Goal: Transaction & Acquisition: Book appointment/travel/reservation

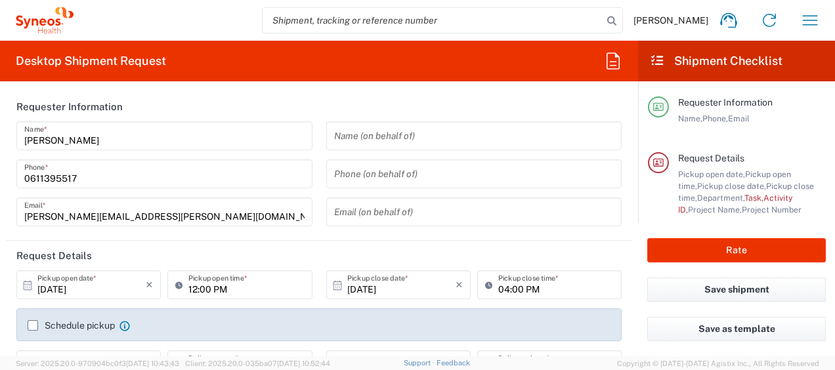
type input "4510"
type input "[GEOGRAPHIC_DATA]"
type input "Syneos Health France SARL"
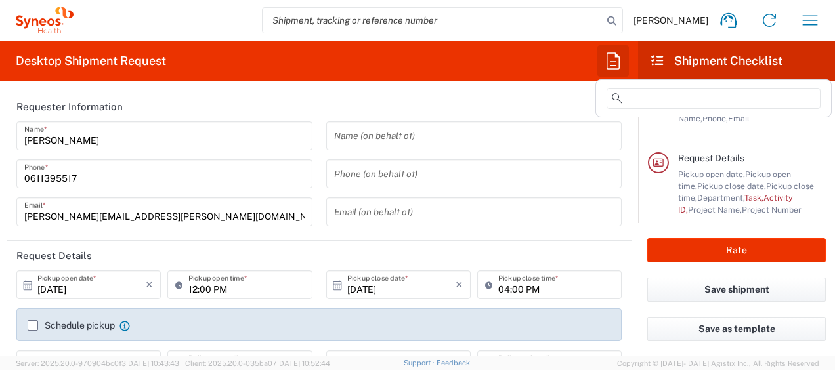
click at [606, 60] on icon "button" at bounding box center [613, 61] width 21 height 21
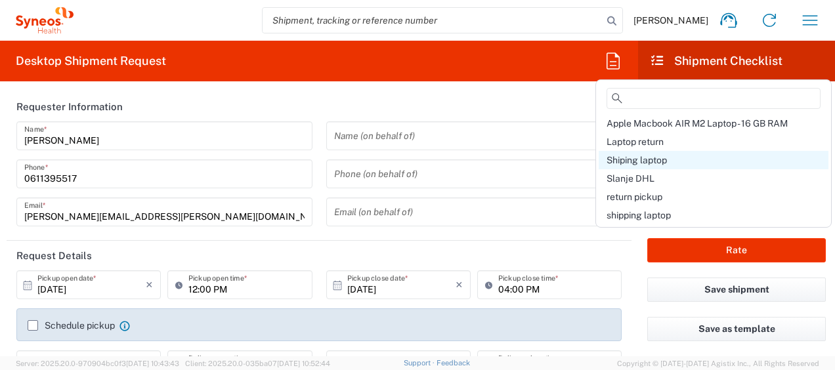
click at [620, 164] on span "Shiping laptop" at bounding box center [637, 160] width 60 height 11
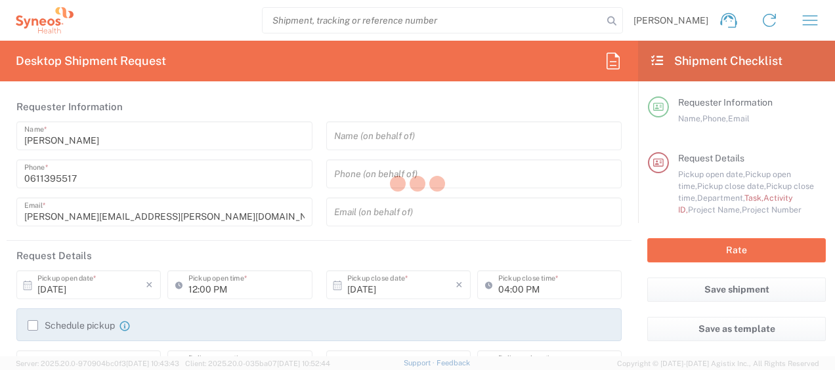
type input "Break/Fix"
type input "a220688"
type input "Syneos Health France SARL"
type input "[STREET_ADDRESS][PERSON_NAME]"
type input "5th Floor"
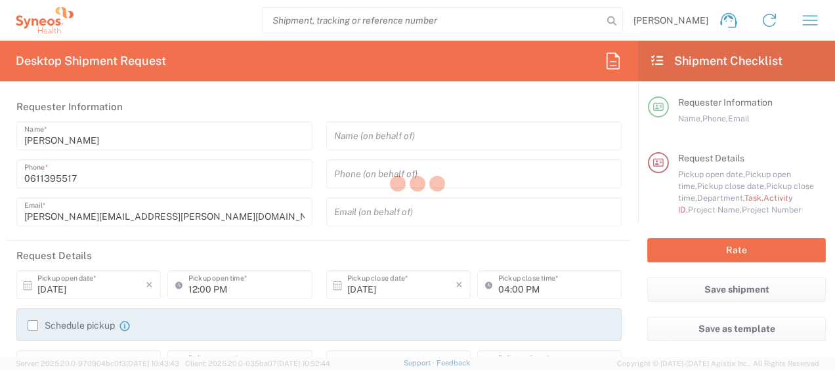
type textarea "[PERSON_NAME][EMAIL_ADDRESS][PERSON_NAME][DOMAIN_NAME]"
type input "01:00 PM"
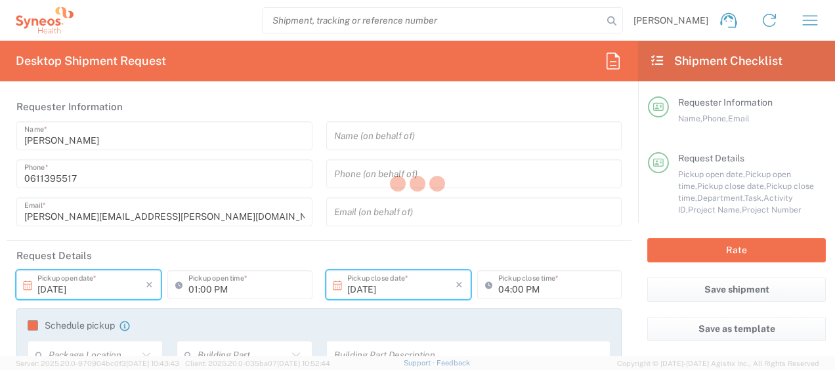
type input "4510 DEPARTMENTAL EXPENSE"
type input "Large Box"
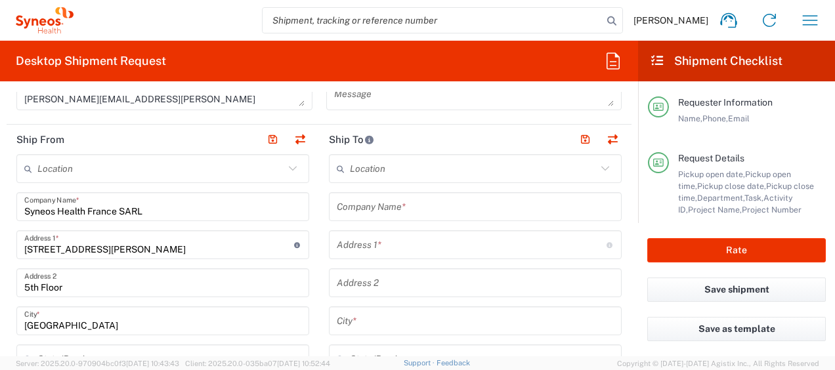
scroll to position [557, 0]
click at [375, 214] on input "text" at bounding box center [475, 207] width 277 height 23
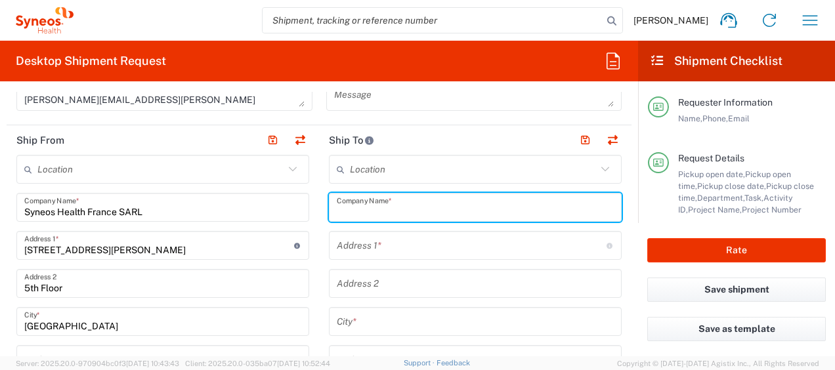
paste input "[PERSON_NAME]"
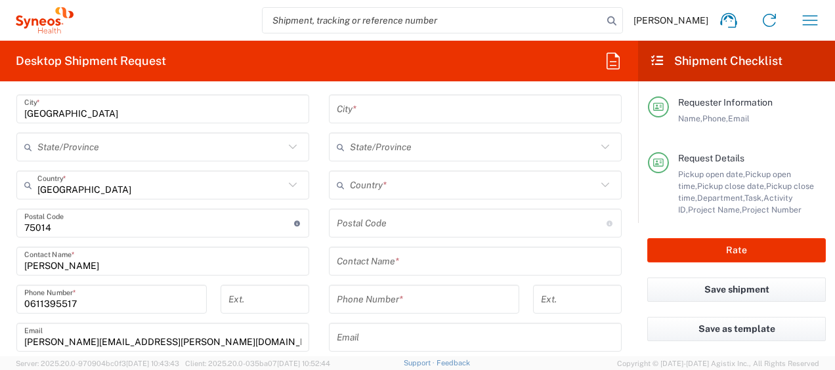
scroll to position [770, 0]
type input "[PERSON_NAME]"
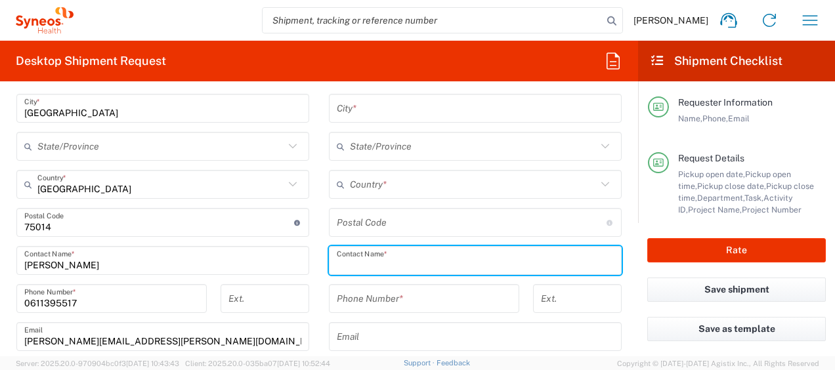
click at [408, 256] on input "text" at bounding box center [475, 260] width 277 height 23
paste input "[PERSON_NAME]"
type input "[PERSON_NAME]"
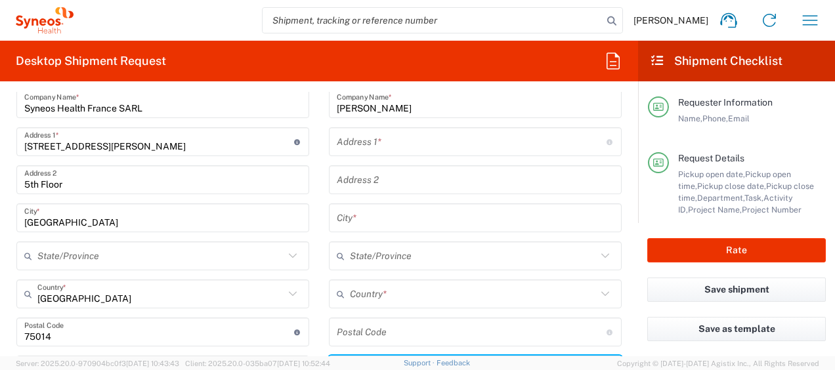
scroll to position [656, 0]
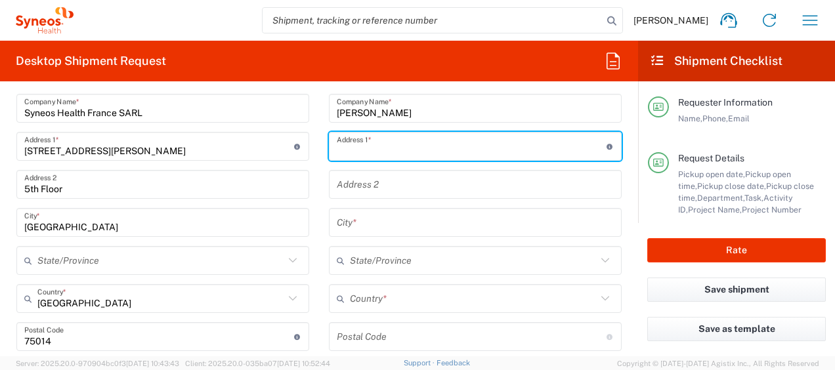
click at [404, 150] on input "text" at bounding box center [472, 146] width 270 height 23
paste input "[STREET_ADDRESS][PERSON_NAME]"
type input "[STREET_ADDRESS][PERSON_NAME]"
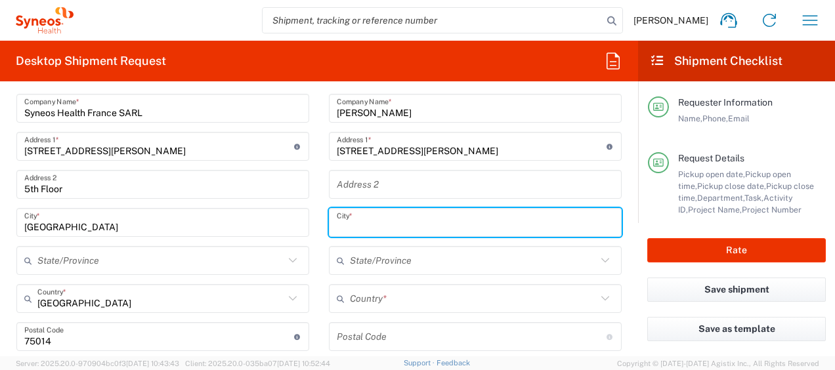
click at [360, 232] on input "text" at bounding box center [475, 222] width 277 height 23
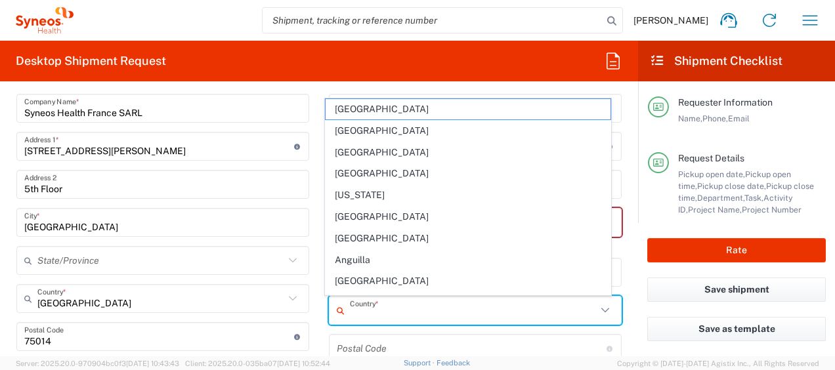
click at [402, 301] on input "text" at bounding box center [473, 310] width 247 height 23
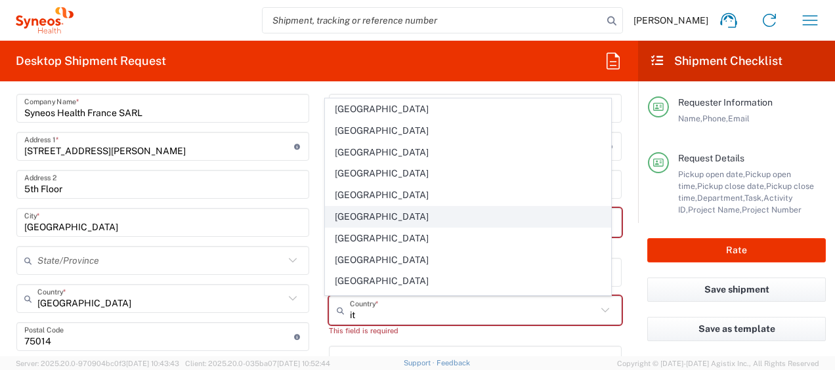
click at [343, 222] on span "[GEOGRAPHIC_DATA]" at bounding box center [469, 217] width 286 height 20
type input "[GEOGRAPHIC_DATA]"
type input "Sender/Shipper"
type input "Delivery Duty Paid"
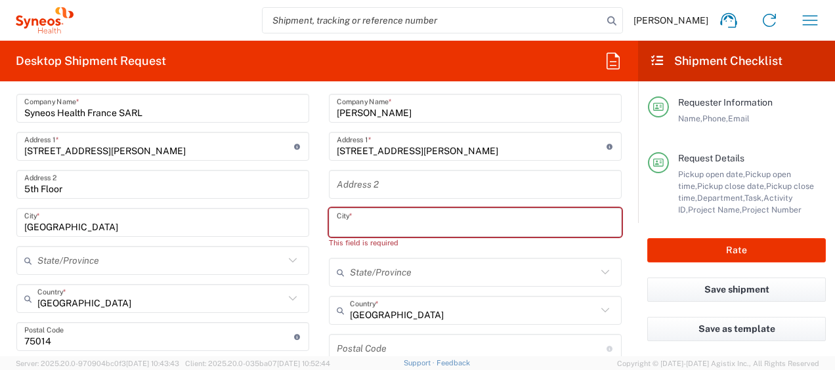
click at [395, 223] on input "text" at bounding box center [475, 222] width 277 height 23
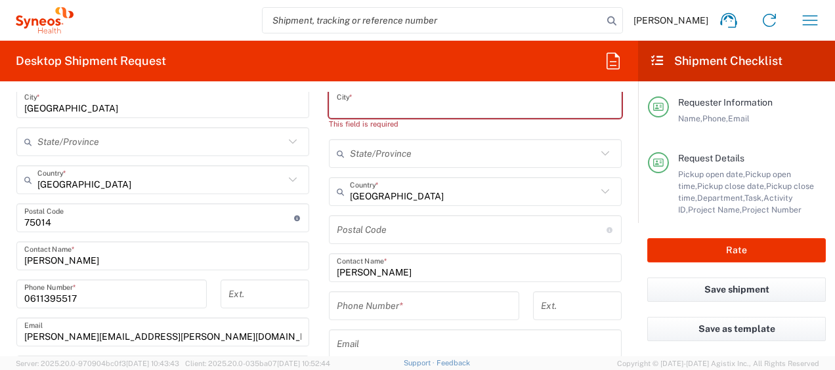
scroll to position [775, 0]
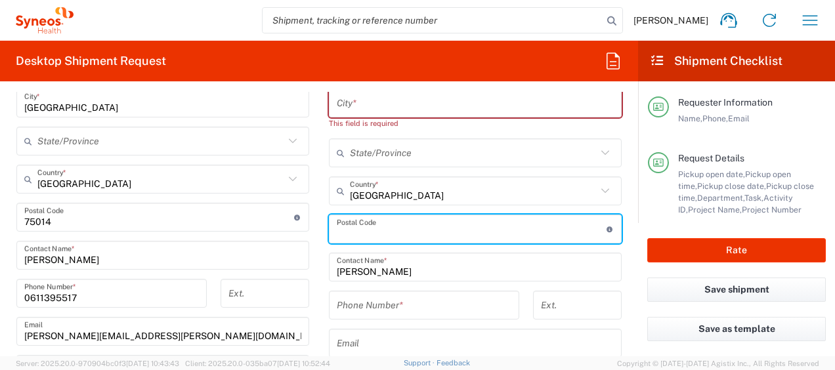
click at [385, 235] on input "undefined" at bounding box center [472, 229] width 270 height 23
paste input "82037"
type input "82037"
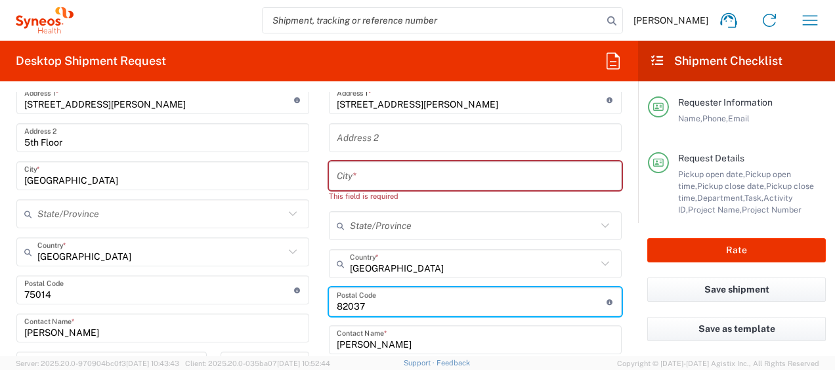
scroll to position [701, 0]
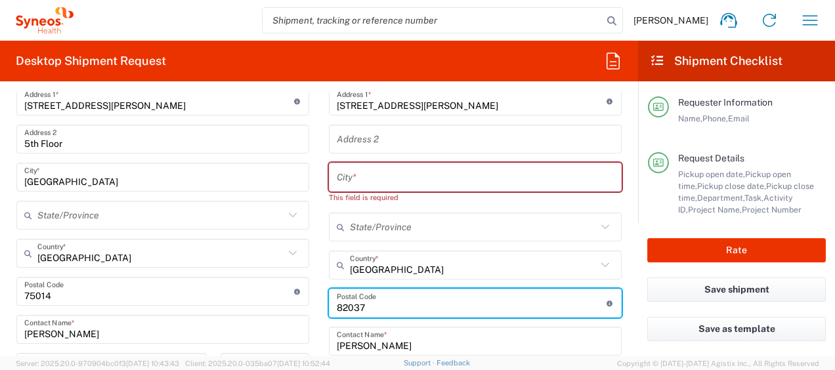
click at [404, 178] on input "text" at bounding box center [475, 177] width 277 height 23
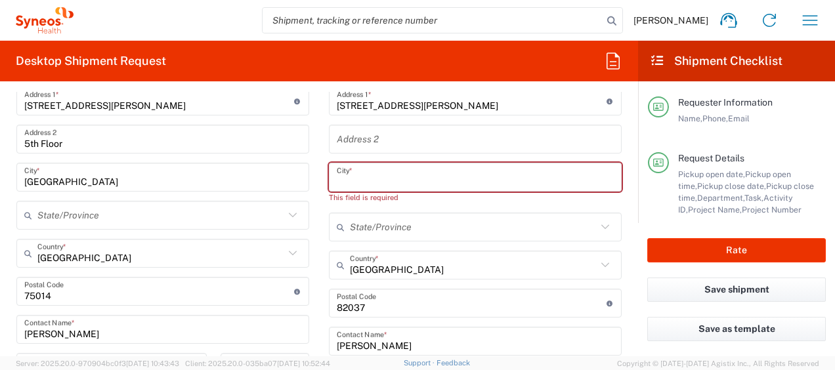
paste input "astelvenere"
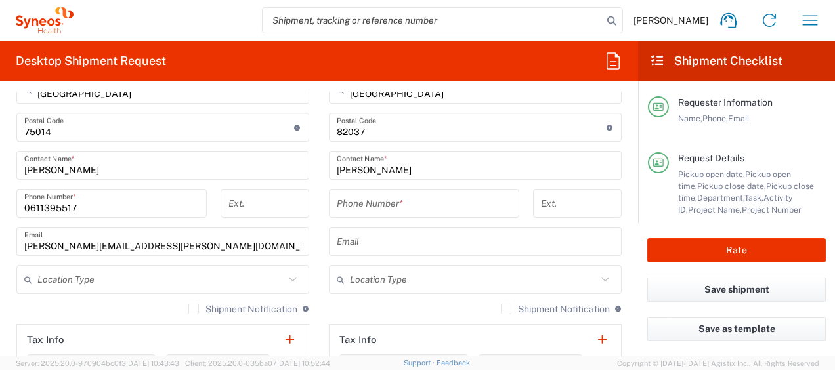
scroll to position [866, 0]
type input "astelvenere"
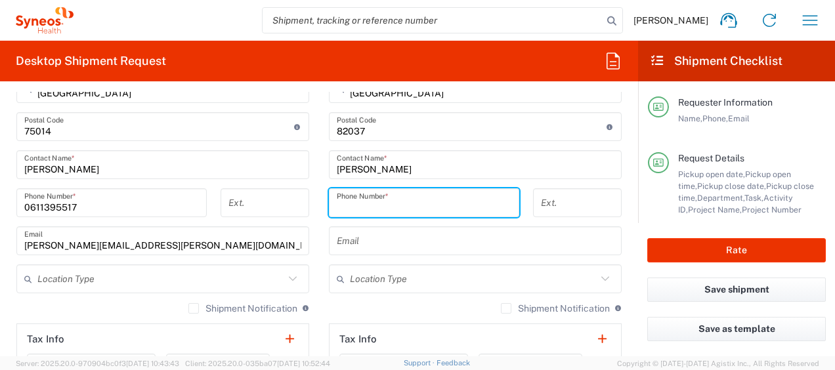
click at [374, 204] on input "tel" at bounding box center [424, 203] width 175 height 23
paste input "347 0457581"
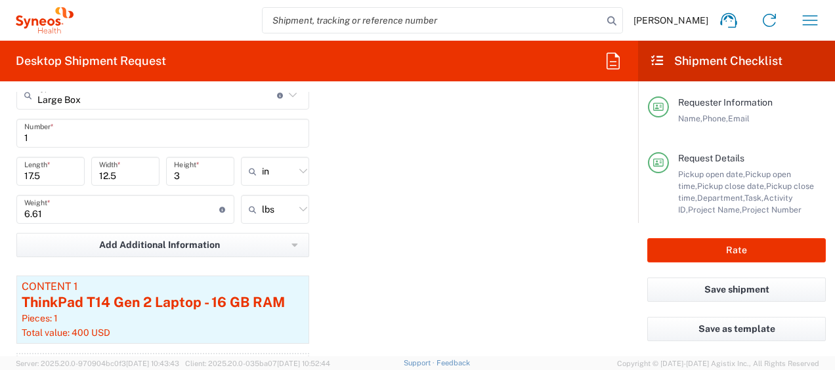
scroll to position [1369, 0]
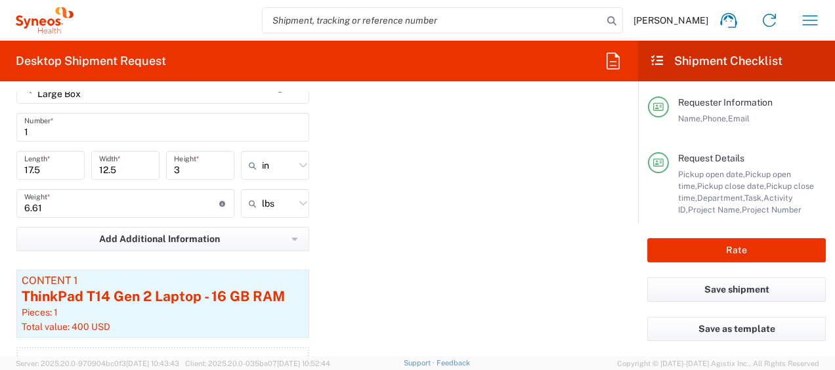
type input "[PHONE_NUMBER]"
click at [299, 160] on icon at bounding box center [303, 165] width 17 height 17
click at [291, 206] on span "cm" at bounding box center [270, 215] width 64 height 20
type input "44.45"
type input "31.75"
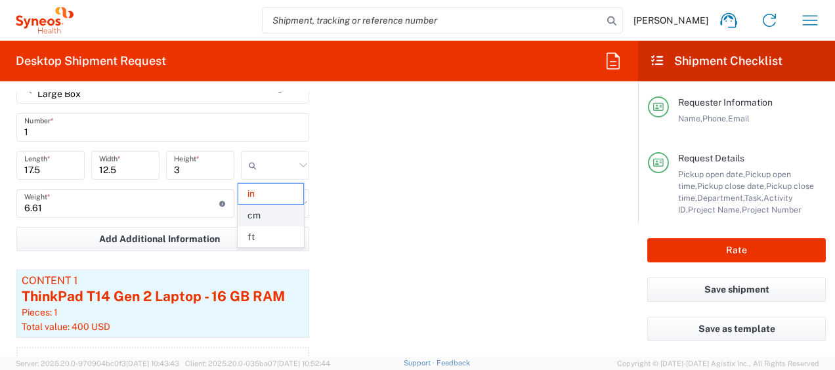
type input "7.62"
type input "cm"
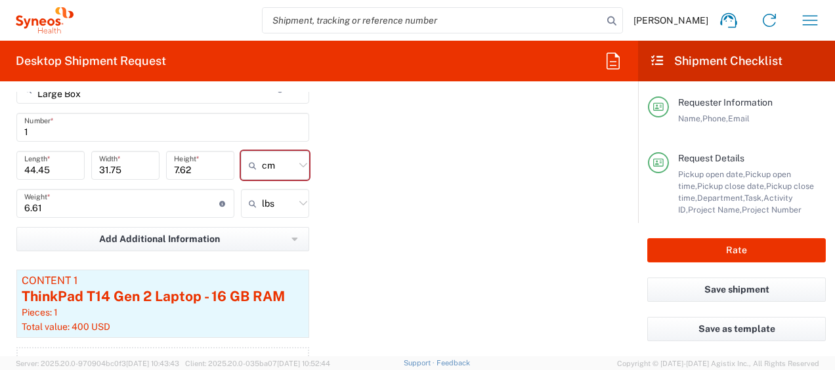
click at [295, 205] on icon at bounding box center [303, 203] width 17 height 17
click at [286, 261] on span "kgs" at bounding box center [270, 254] width 64 height 20
type input "3"
type input "kgs"
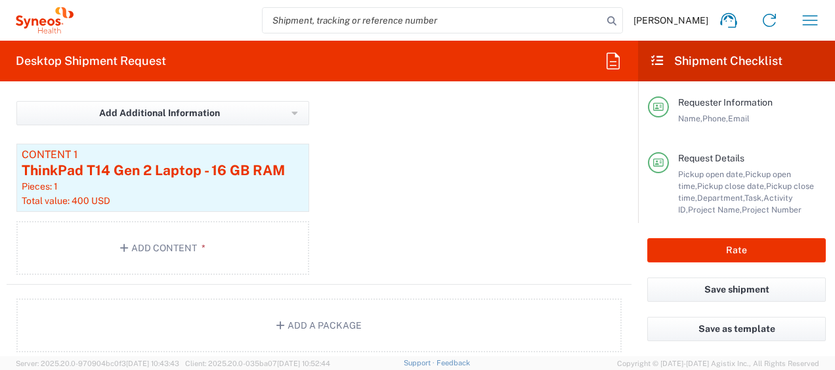
scroll to position [1497, 0]
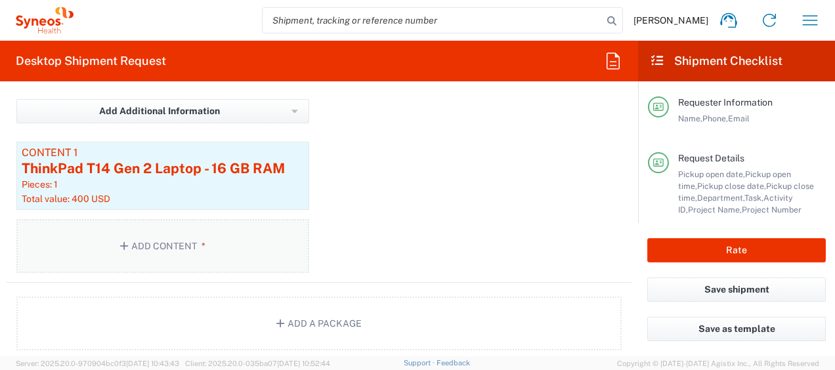
click at [170, 253] on button "Add Content *" at bounding box center [162, 246] width 293 height 54
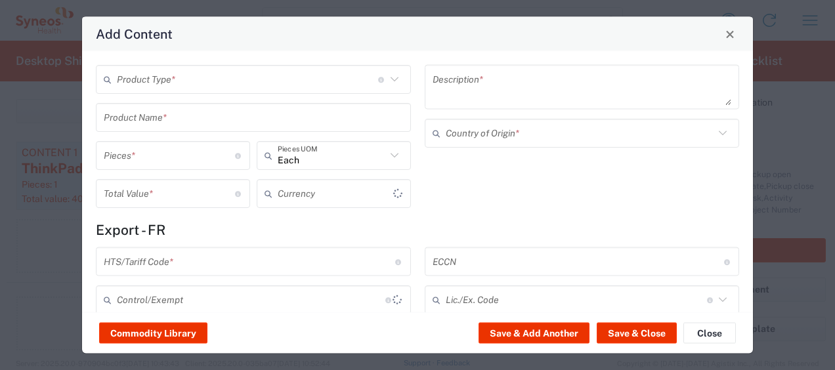
type input "US Dollar"
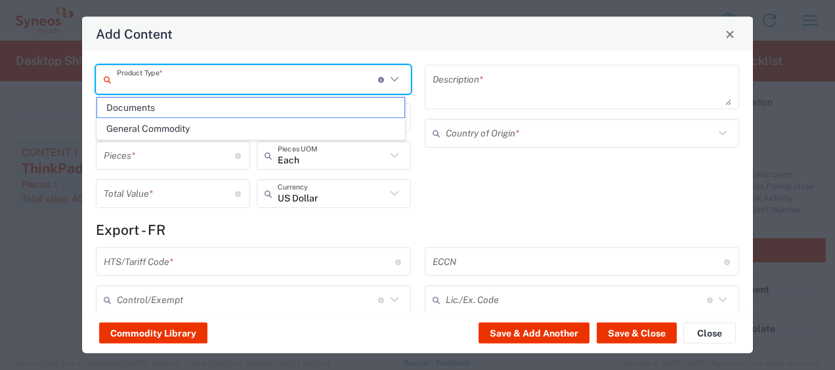
click at [202, 81] on input "text" at bounding box center [247, 79] width 261 height 23
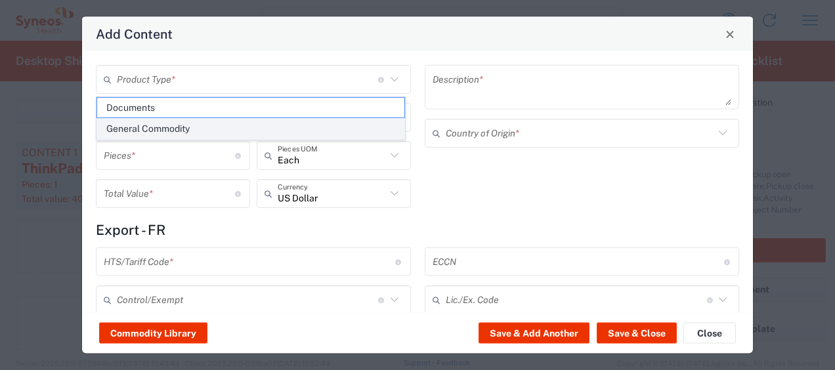
click at [223, 127] on span "General Commodity" at bounding box center [250, 129] width 307 height 20
type input "General Commodity"
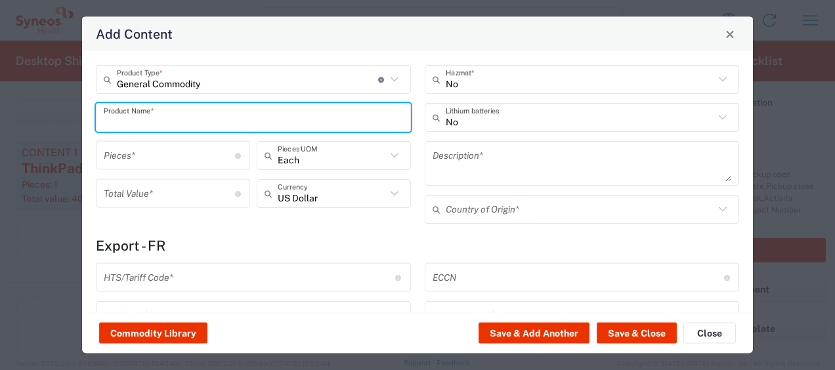
click at [194, 121] on input "text" at bounding box center [253, 117] width 299 height 23
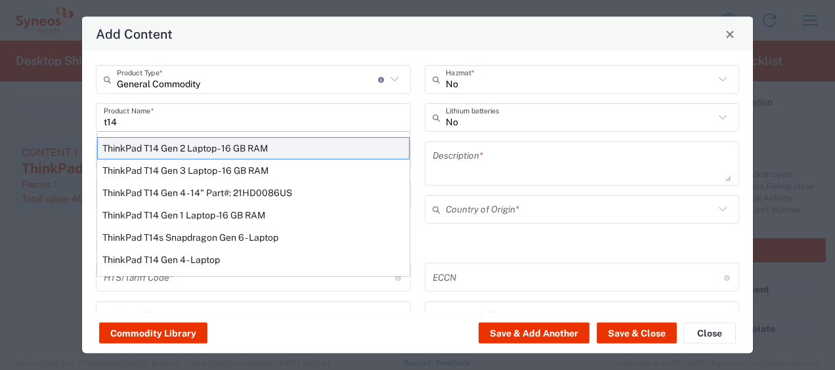
click at [205, 144] on div "ThinkPad T14 Gen 2 Laptop - 16 GB RAM" at bounding box center [253, 148] width 312 height 22
type input "ThinkPad T14 Gen 2 Laptop - 16 GB RAM"
type input "1"
type textarea "Intel Core i7-1156G7 vProÂ® Processor - 14"- 16 GB RAM - 512 GB SSD"
type input "[GEOGRAPHIC_DATA]"
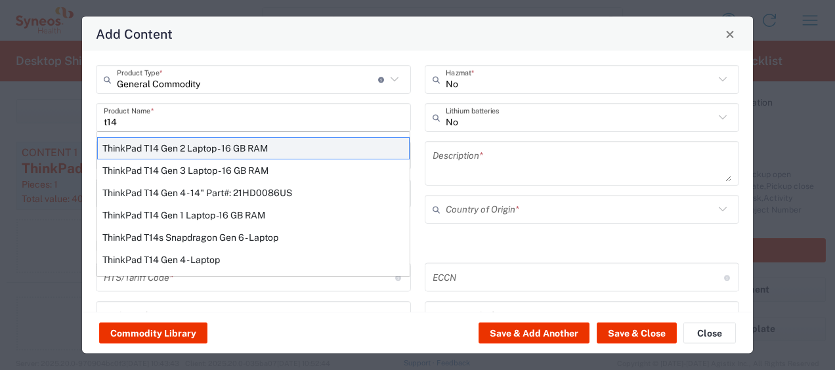
type input "8471300100"
type input "BIS"
type input "5A992.c"
type input "Yes"
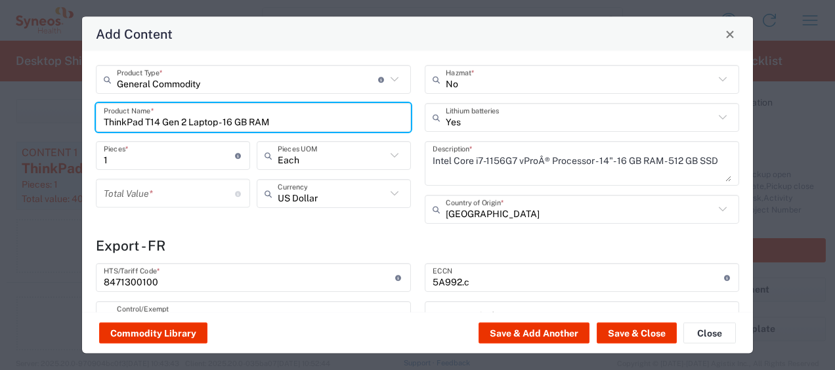
type input "NLR - No License Required"
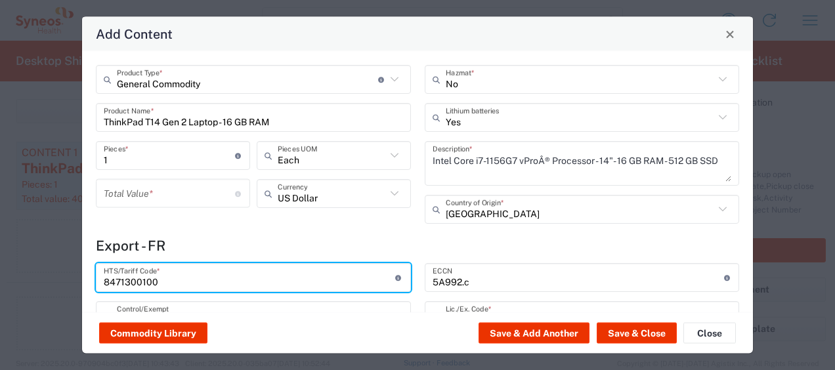
drag, startPoint x: 193, startPoint y: 274, endPoint x: 48, endPoint y: 294, distance: 146.4
click at [48, 294] on div "Add Content General Commodity Product Type * Document: Paper document generated…" at bounding box center [417, 185] width 835 height 370
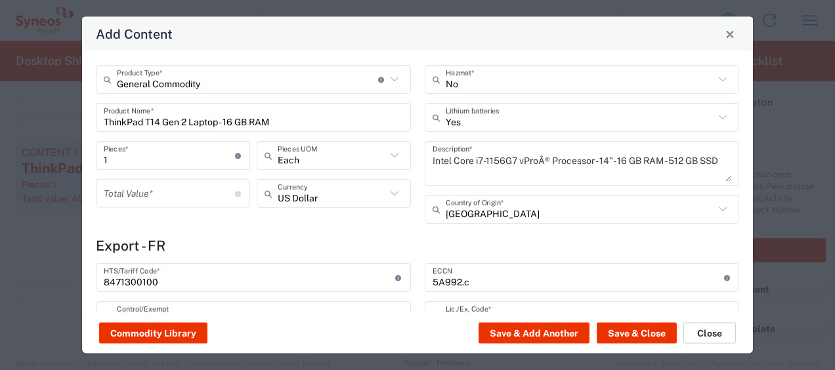
click at [693, 330] on button "Close" at bounding box center [709, 333] width 53 height 21
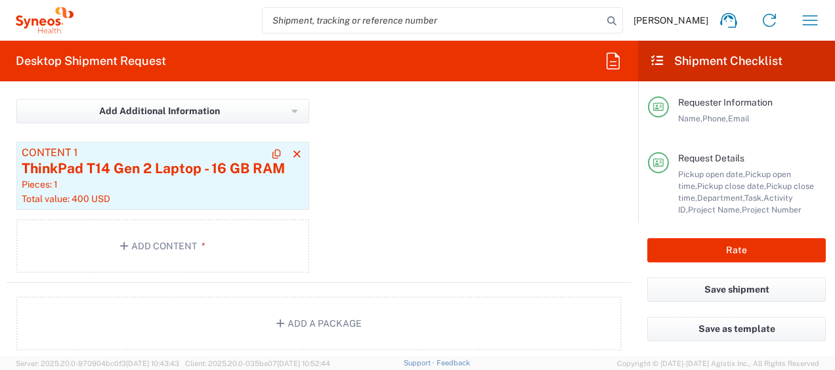
click at [237, 189] on div "Pieces: 1" at bounding box center [163, 185] width 282 height 12
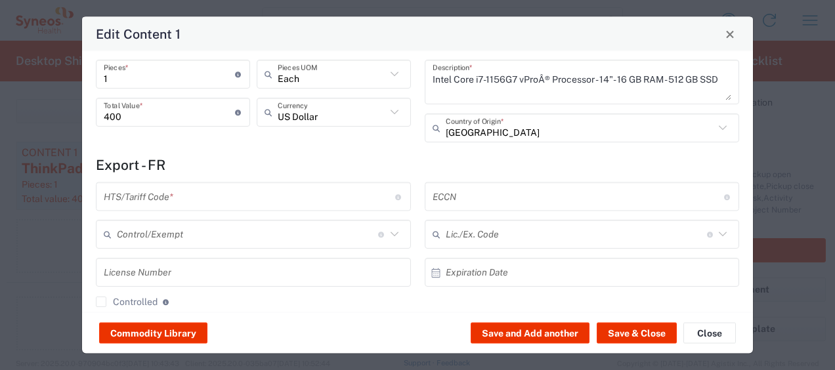
scroll to position [81, 0]
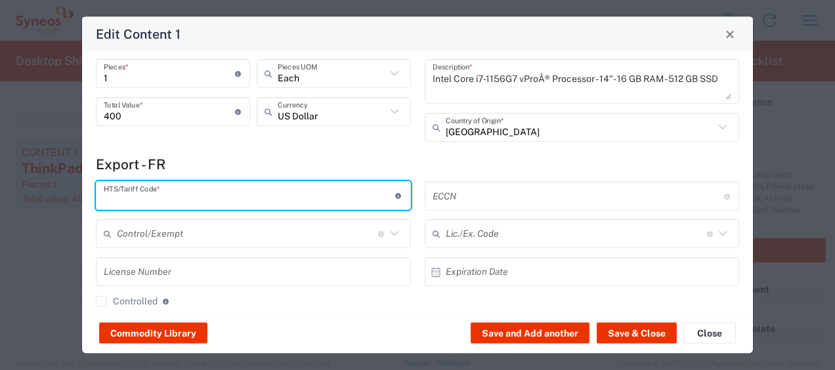
click at [183, 202] on input "text" at bounding box center [249, 195] width 291 height 23
paste input "8471300100"
type input "8471300100"
click at [630, 335] on button "Save & Close" at bounding box center [637, 333] width 80 height 21
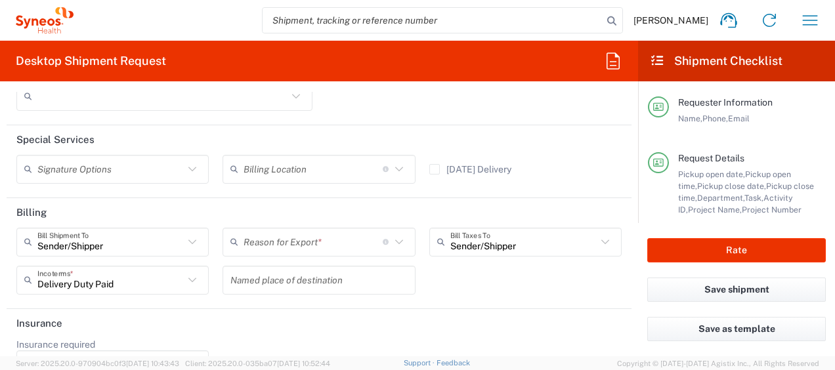
scroll to position [2004, 0]
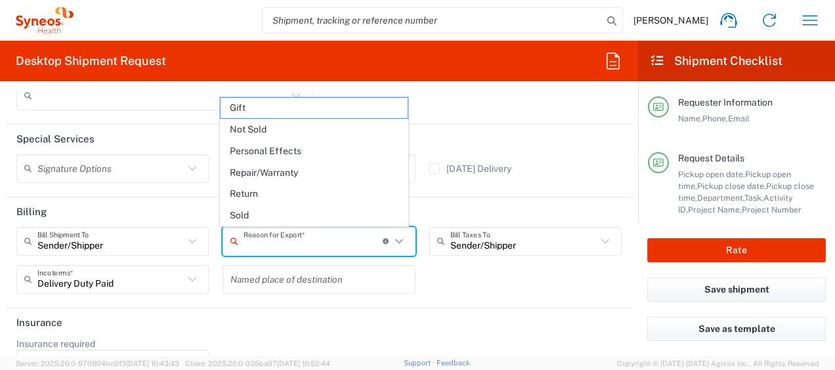
click at [348, 240] on input "text" at bounding box center [313, 241] width 139 height 23
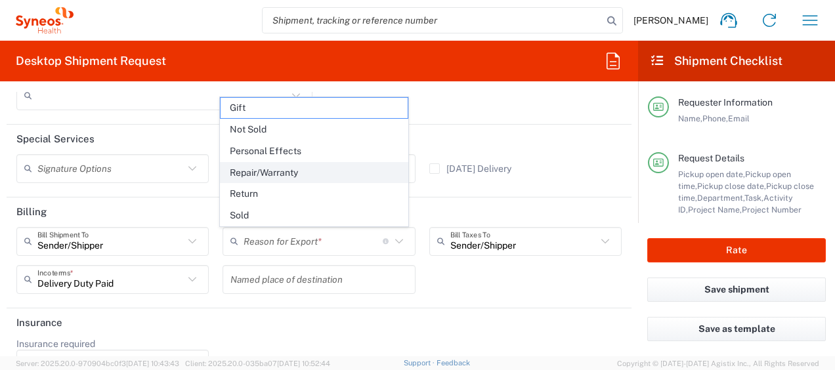
click at [335, 167] on span "Repair/Warranty" at bounding box center [314, 173] width 186 height 20
type input "Repair/Warranty"
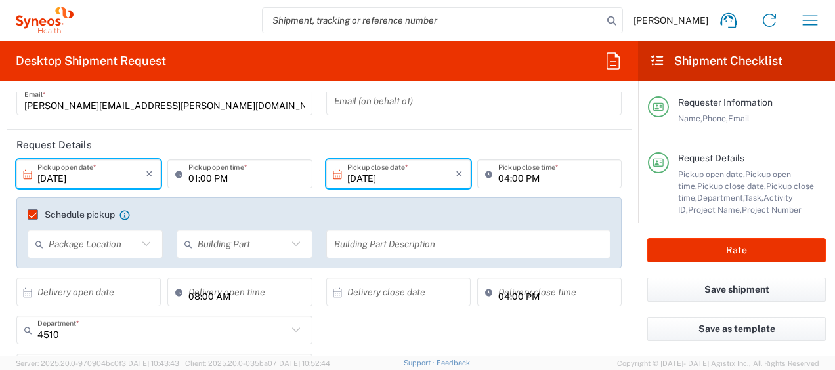
scroll to position [110, 0]
click at [33, 211] on label "Schedule pickup" at bounding box center [71, 216] width 87 height 11
click at [27, 216] on input "Schedule pickup" at bounding box center [27, 216] width 0 height 0
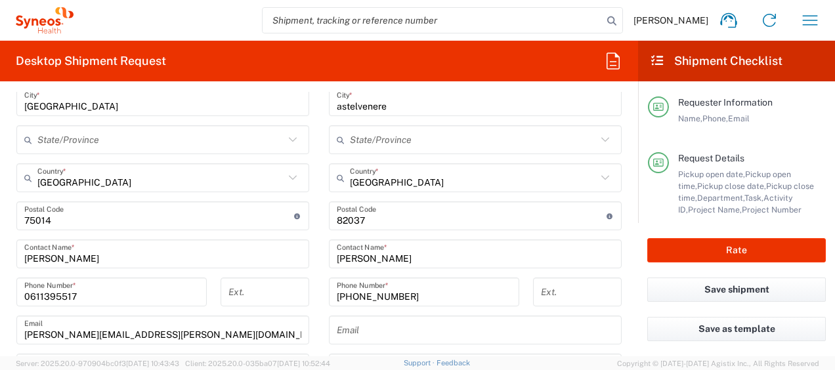
scroll to position [739, 0]
click at [706, 249] on button "Rate" at bounding box center [736, 250] width 179 height 24
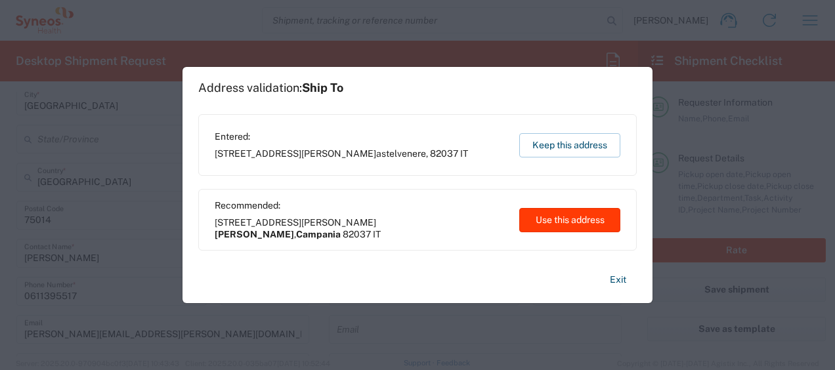
click at [570, 226] on button "Use this address" at bounding box center [569, 220] width 101 height 24
type input "[PERSON_NAME]"
type input "Campania"
type input "[GEOGRAPHIC_DATA]"
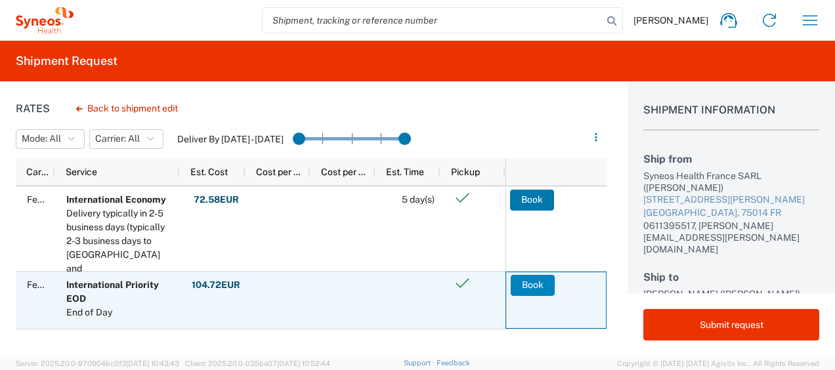
click at [528, 282] on button "Book" at bounding box center [533, 285] width 44 height 21
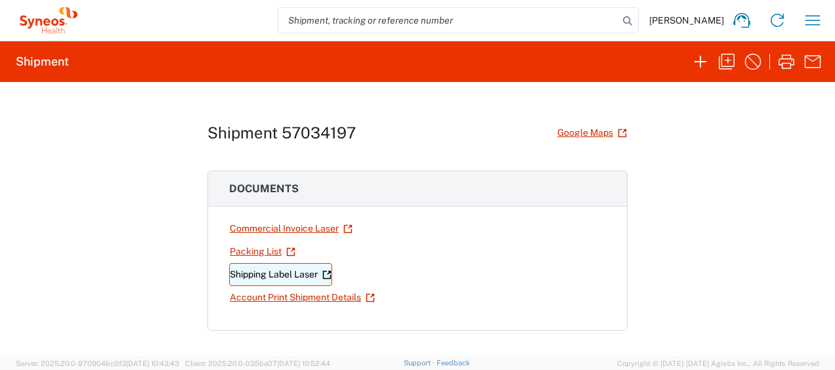
click at [306, 270] on link "Shipping Label Laser" at bounding box center [280, 274] width 103 height 23
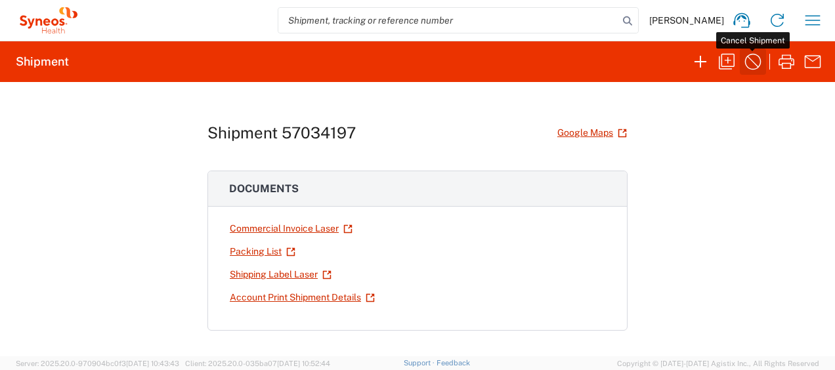
click at [754, 62] on icon "button" at bounding box center [752, 61] width 21 height 21
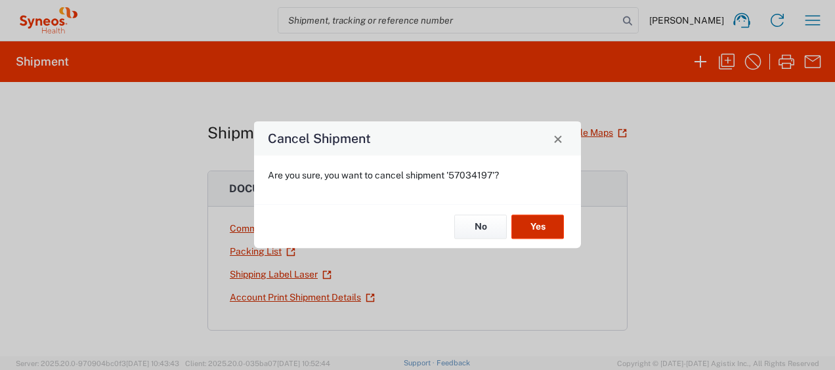
click at [530, 222] on button "Yes" at bounding box center [537, 227] width 53 height 24
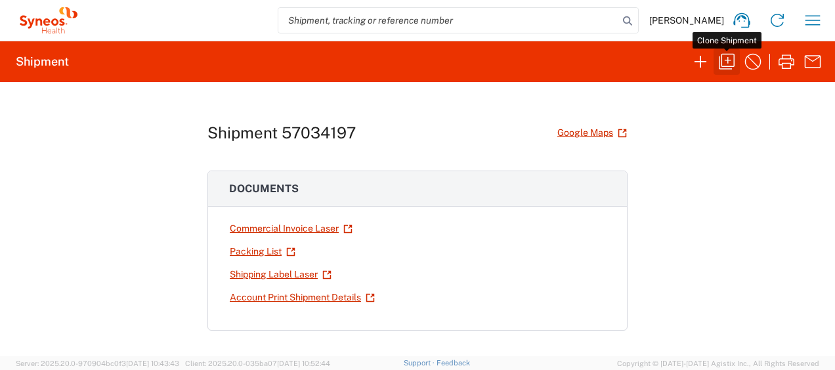
click at [721, 62] on icon "button" at bounding box center [727, 62] width 16 height 16
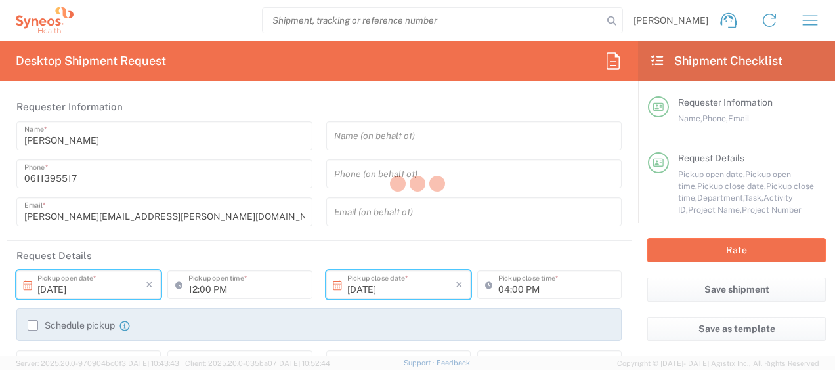
type input "01:00 PM"
type textarea "[PERSON_NAME][EMAIL_ADDRESS][PERSON_NAME][DOMAIN_NAME]"
type input "Syneos Health France SARL"
type input "[STREET_ADDRESS][PERSON_NAME]"
type input "5th Floor"
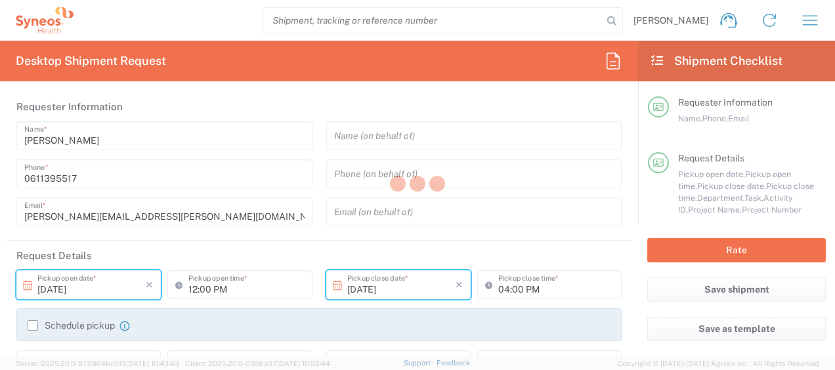
type input "[GEOGRAPHIC_DATA]"
type input "75014"
type input "[PERSON_NAME]"
type input "0611395517"
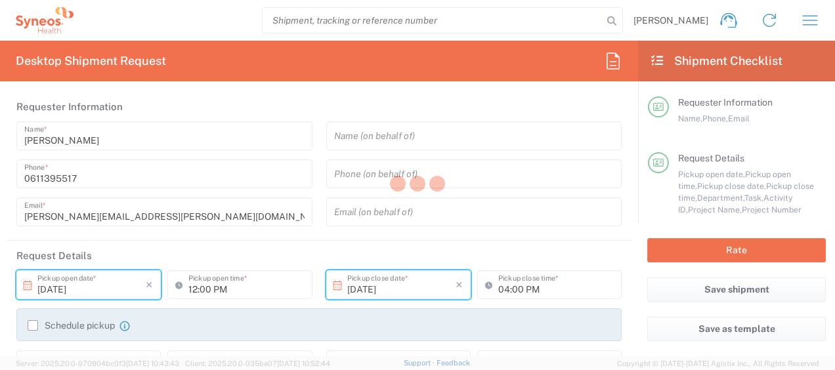
type input "[PERSON_NAME][EMAIL_ADDRESS][PERSON_NAME][DOMAIN_NAME]"
type input "[PERSON_NAME]"
type input "[STREET_ADDRESS][PERSON_NAME]"
type input "[PERSON_NAME]"
type input "[GEOGRAPHIC_DATA]"
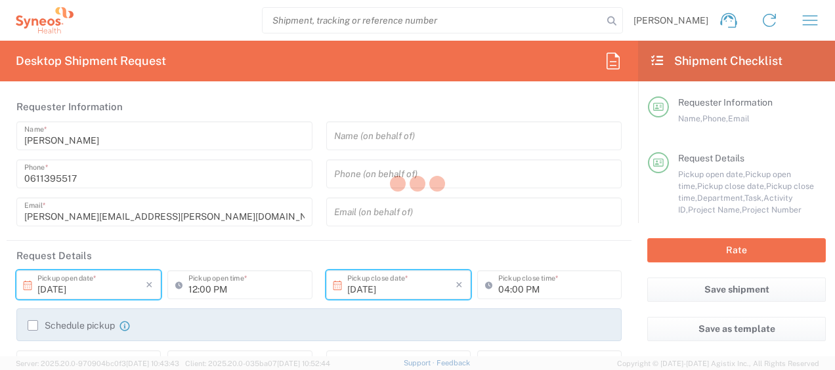
type input "82037"
type input "[PERSON_NAME]"
type input "[PHONE_NUMBER]"
type input "Sender/Shipper"
type input "Repair/Warranty"
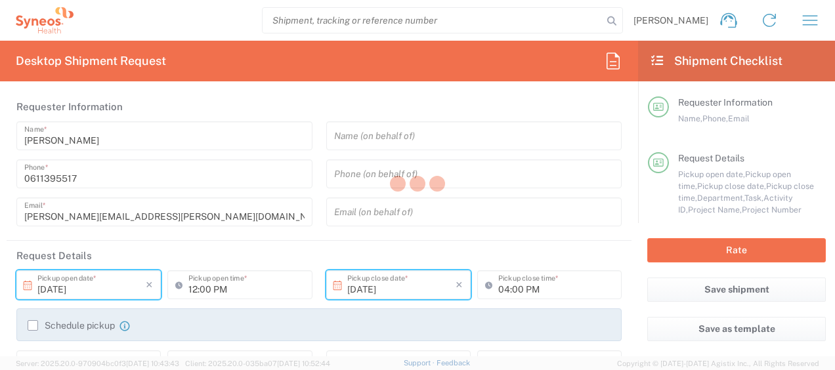
type input "Sender/Shipper"
type input "Delivery Duty Paid"
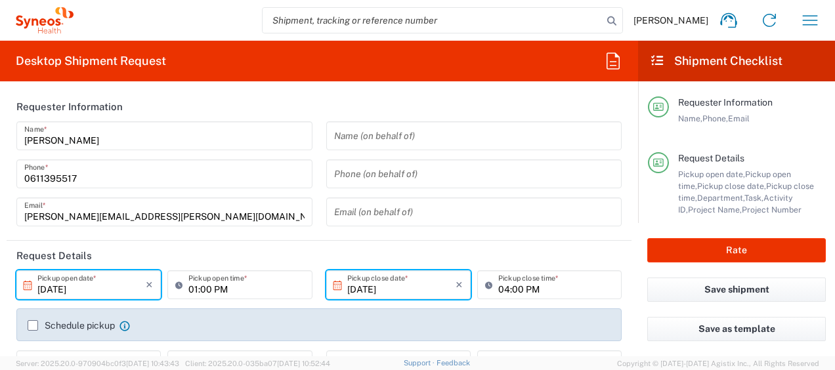
type input "Campania"
type input "Large Box"
type input "4510 DEPARTMENTAL EXPENSE"
type input "4510"
type input "4510 DEPARTMENTAL EXPENSE"
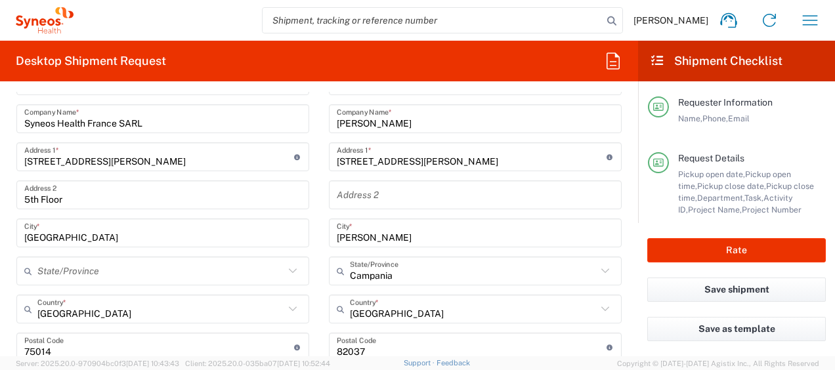
scroll to position [646, 0]
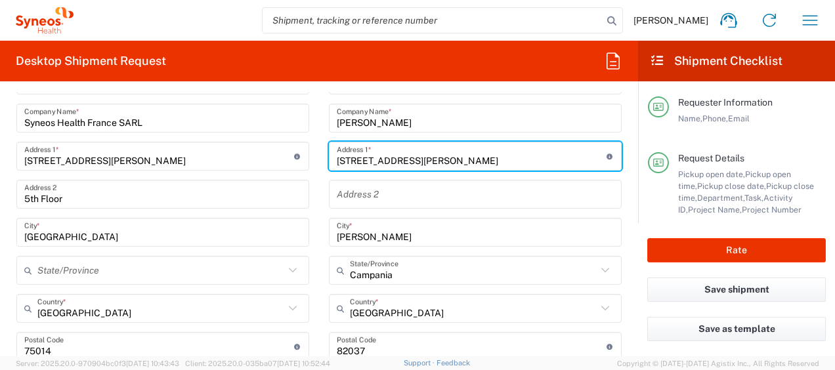
drag, startPoint x: 419, startPoint y: 162, endPoint x: 326, endPoint y: 150, distance: 93.4
click at [329, 150] on div "[STREET_ADDRESS][PERSON_NAME] Address 1 * For cross streets use street names wi…" at bounding box center [475, 156] width 293 height 29
paste input "[GEOGRAPHIC_DATA],8"
type input "[STREET_ADDRESS]"
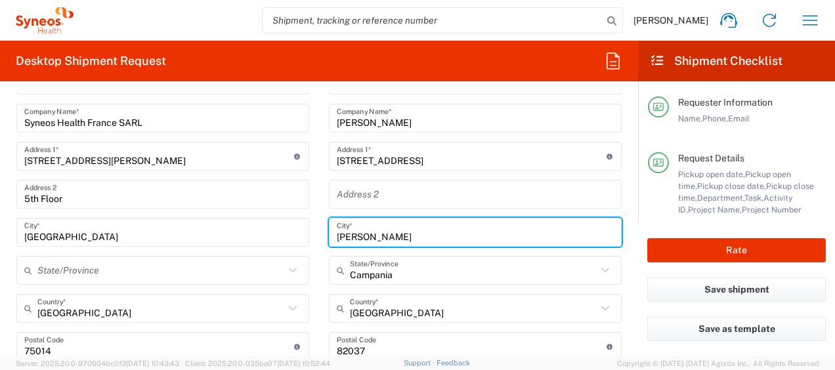
drag, startPoint x: 380, startPoint y: 230, endPoint x: 260, endPoint y: 218, distance: 120.8
click at [260, 218] on div "Ship From Location [PERSON_NAME] LLC-[GEOGRAPHIC_DATA] [GEOGRAPHIC_DATA] [GEOGR…" at bounding box center [319, 367] width 625 height 662
paste input "Castelvener"
type input "Castelvenere"
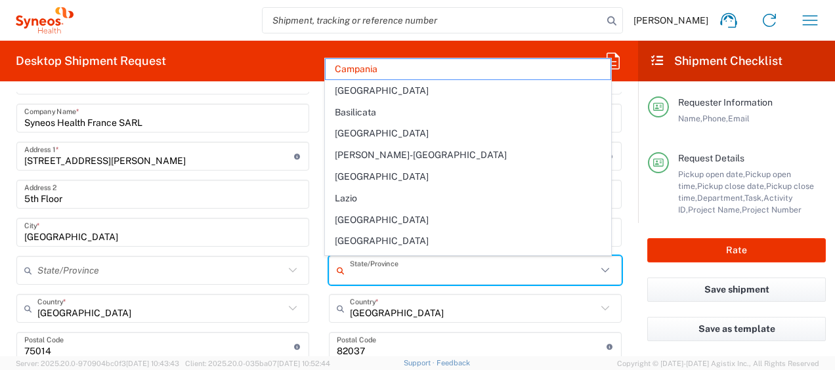
drag, startPoint x: 427, startPoint y: 277, endPoint x: 283, endPoint y: 277, distance: 144.4
click at [283, 277] on div "Ship From Location [PERSON_NAME] LLC-[GEOGRAPHIC_DATA] [GEOGRAPHIC_DATA] [GEOGR…" at bounding box center [319, 367] width 625 height 662
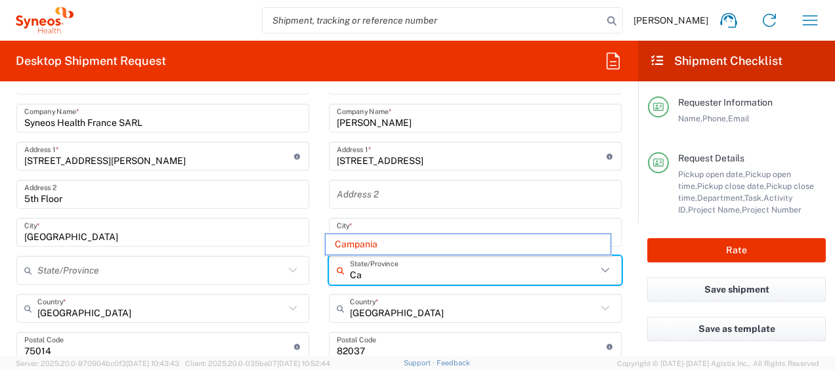
type input "C"
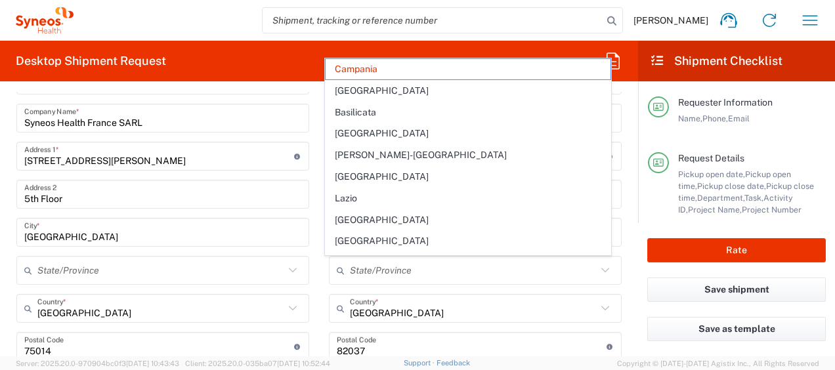
click at [616, 317] on main "Location [PERSON_NAME] LLC-[GEOGRAPHIC_DATA] [GEOGRAPHIC_DATA] [GEOGRAPHIC_DATA…" at bounding box center [475, 360] width 312 height 589
type input "Campania"
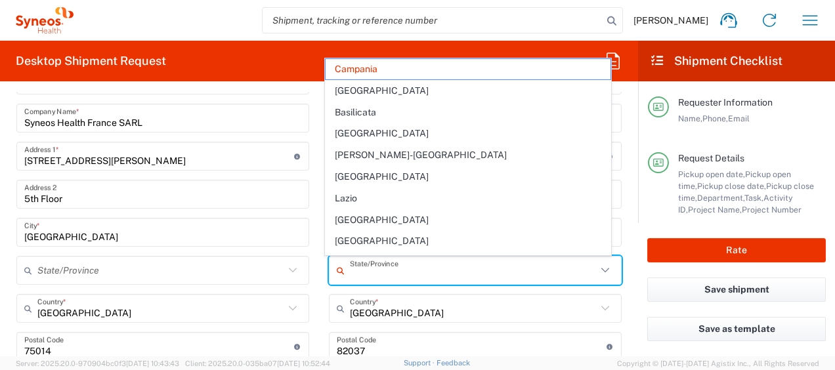
drag, startPoint x: 425, startPoint y: 275, endPoint x: 286, endPoint y: 274, distance: 138.5
click at [286, 274] on div "Ship From Location [PERSON_NAME] LLC-[GEOGRAPHIC_DATA] [GEOGRAPHIC_DATA] [GEOGR…" at bounding box center [319, 367] width 625 height 662
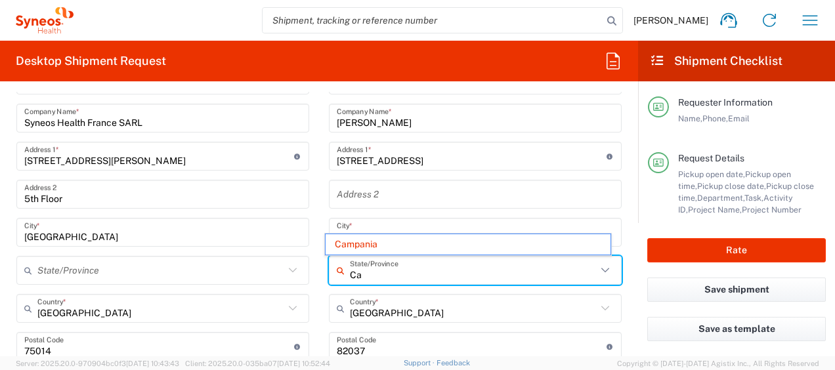
type input "C"
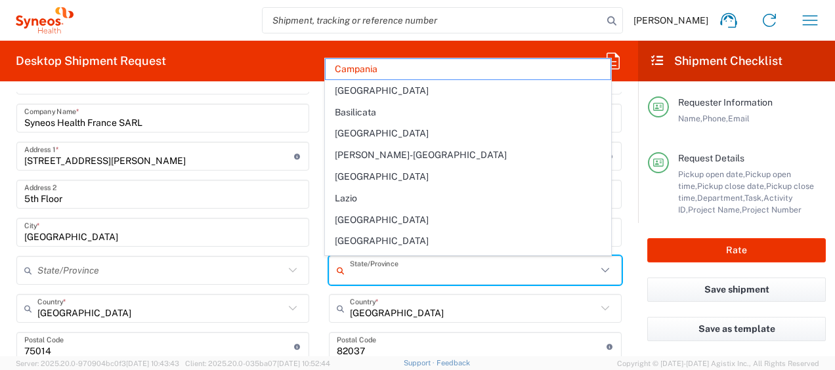
click at [624, 282] on form "Requester Information [PERSON_NAME] Name * [PHONE_NUMBER] Phone * [PERSON_NAME]…" at bounding box center [319, 224] width 638 height 265
type input "Campania"
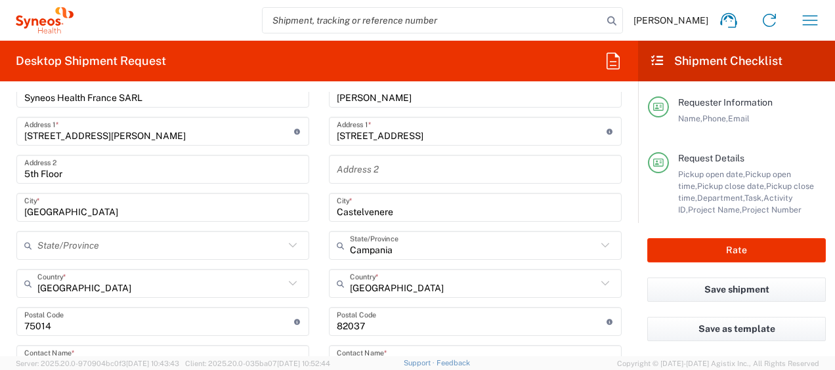
scroll to position [684, 0]
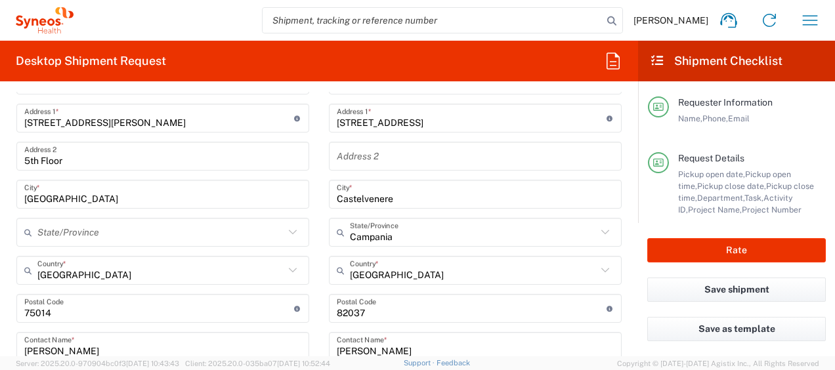
click at [624, 282] on form "Requester Information [PERSON_NAME] Name * [PHONE_NUMBER] Phone * [PERSON_NAME]…" at bounding box center [319, 224] width 638 height 265
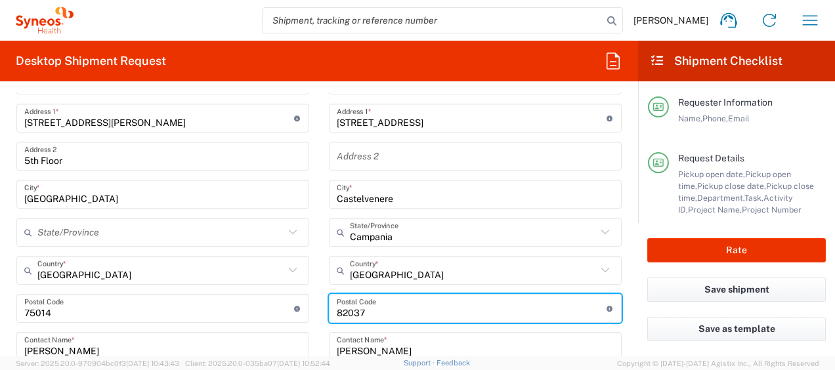
drag, startPoint x: 410, startPoint y: 309, endPoint x: 251, endPoint y: 324, distance: 159.5
click at [251, 324] on div "Ship From Location [PERSON_NAME] LLC-[GEOGRAPHIC_DATA] [GEOGRAPHIC_DATA] [GEOGR…" at bounding box center [319, 329] width 625 height 662
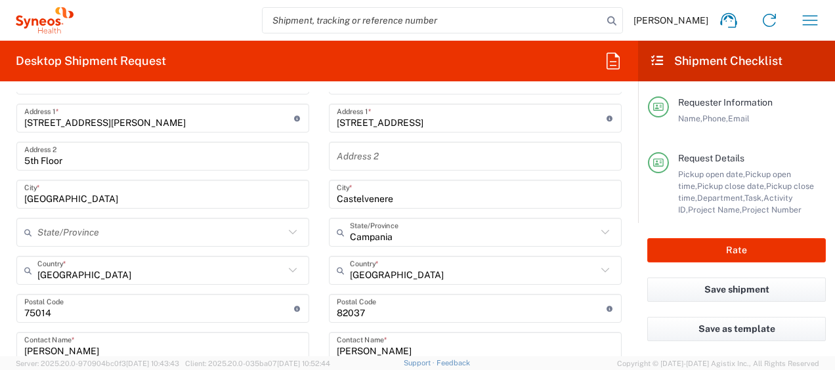
click at [656, 191] on agx-form-checklist-section "Request Details Pickup open date, Pickup open time, Pickup close date, Pickup c…" at bounding box center [737, 184] width 178 height 64
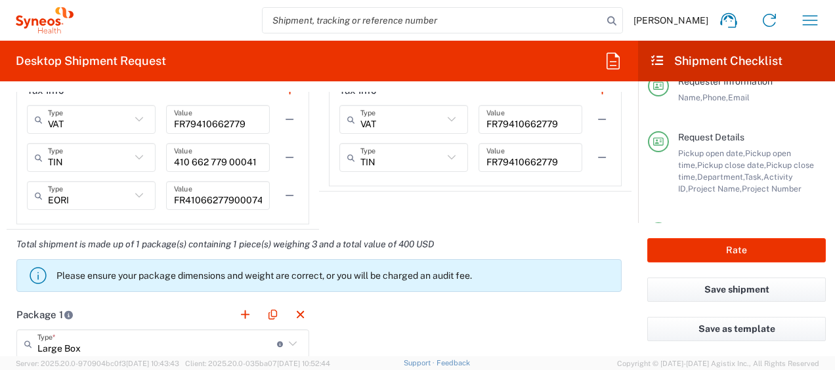
scroll to position [1115, 0]
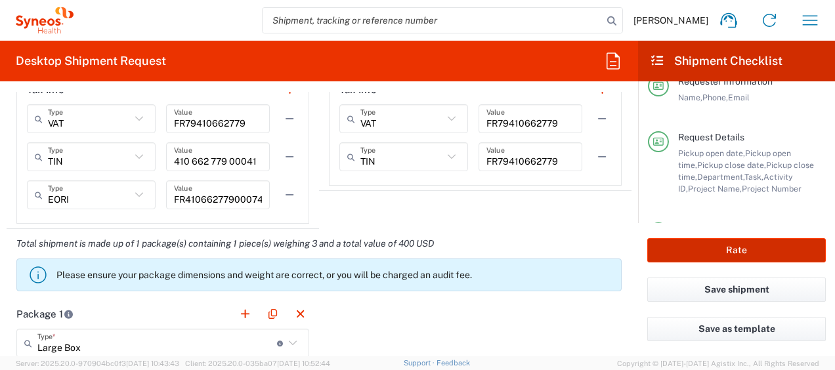
click at [673, 242] on button "Rate" at bounding box center [736, 250] width 179 height 24
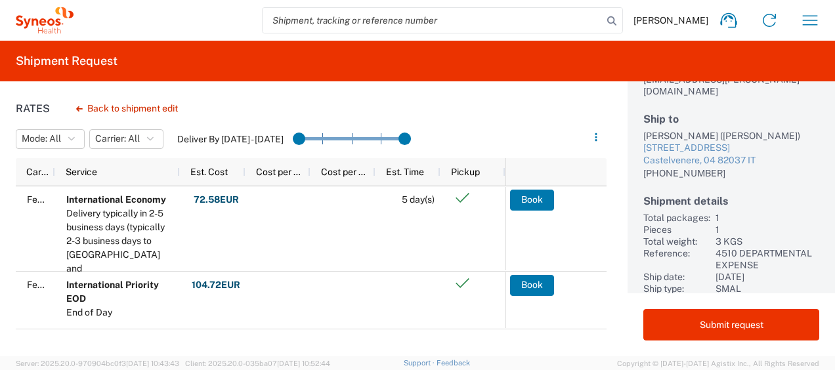
scroll to position [160, 0]
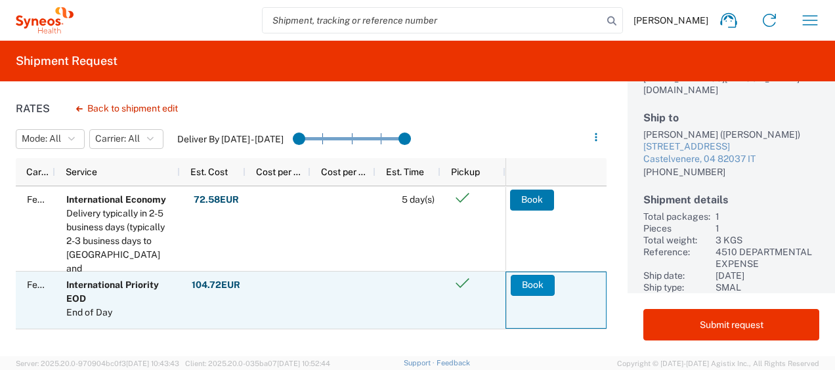
click at [526, 282] on button "Book" at bounding box center [533, 285] width 44 height 21
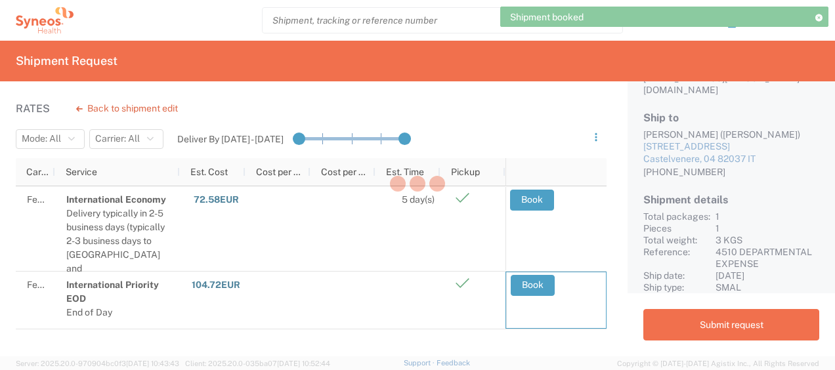
scroll to position [154, 0]
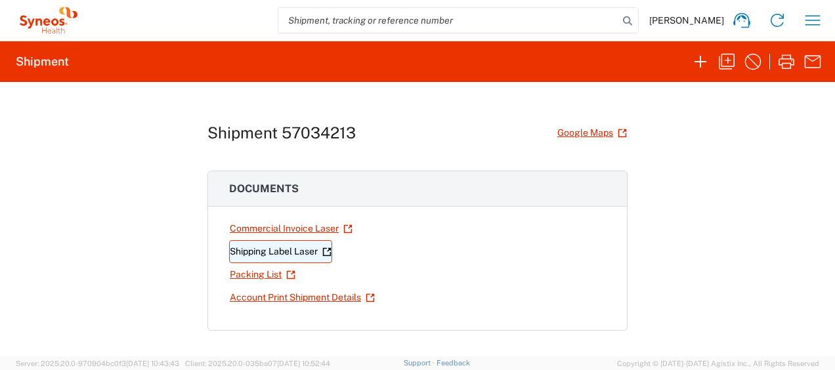
click at [263, 257] on link "Shipping Label Laser" at bounding box center [280, 251] width 103 height 23
